Goal: Task Accomplishment & Management: Use online tool/utility

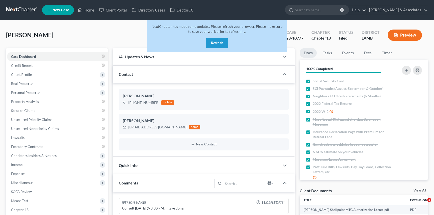
select select "0"
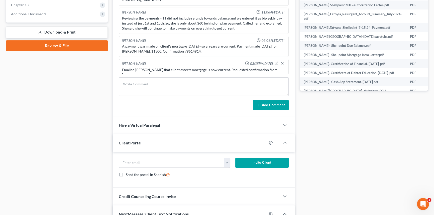
scroll to position [1685, 0]
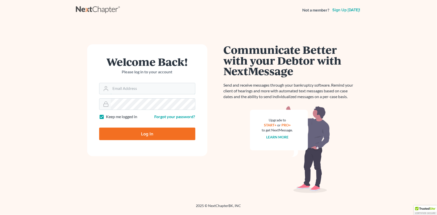
type input "[EMAIL_ADDRESS][DOMAIN_NAME]"
click at [126, 123] on form "Welcome Back! Please log in to your account Email Address [EMAIL_ADDRESS][DOMAI…" at bounding box center [147, 100] width 120 height 112
click at [128, 128] on input "Log In" at bounding box center [147, 134] width 96 height 13
type input "Thinking..."
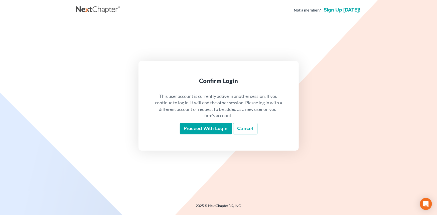
click at [189, 134] on input "Proceed with login" at bounding box center [206, 129] width 52 height 12
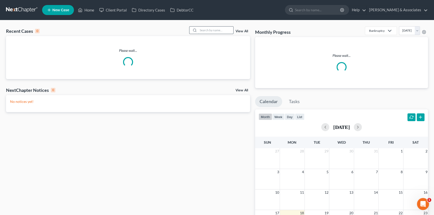
click at [223, 30] on input "search" at bounding box center [215, 30] width 35 height 7
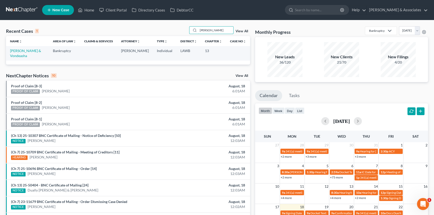
type input "zenon"
